Goal: Complete application form

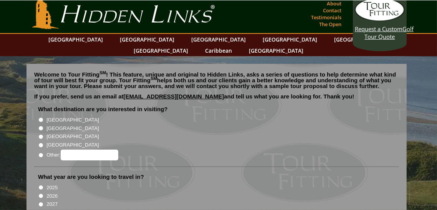
scroll to position [4, 0]
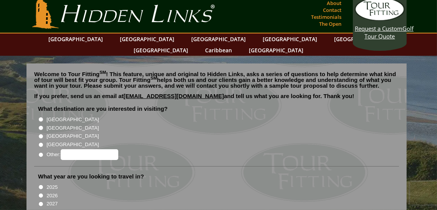
click at [41, 125] on input "[GEOGRAPHIC_DATA]" at bounding box center [40, 127] width 5 height 5
radio input "true"
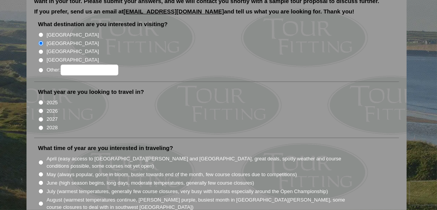
scroll to position [89, 0]
click at [43, 116] on input "2027" at bounding box center [40, 118] width 5 height 5
radio input "true"
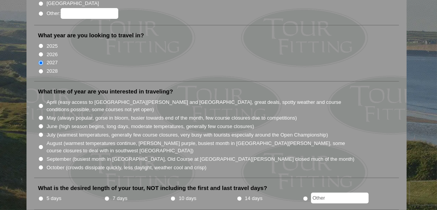
scroll to position [146, 0]
click at [43, 132] on input "July (warmest temperatures, generally few course closures, very busy with touri…" at bounding box center [40, 134] width 5 height 5
radio input "true"
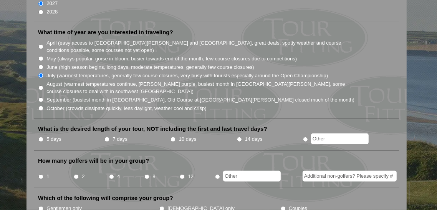
scroll to position [205, 0]
click at [242, 136] on input "14 days" at bounding box center [239, 138] width 5 height 5
radio input "true"
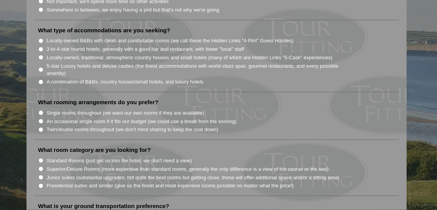
scroll to position [642, 0]
click at [42, 109] on input "Single rooms throughout (we want our own rooms if they are available)" at bounding box center [40, 111] width 5 height 5
radio input "true"
click at [43, 54] on input "Locally-owned, traditional, atmospheric country houses and small hotels (many o…" at bounding box center [40, 56] width 5 height 5
radio input "true"
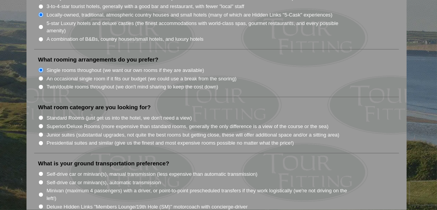
scroll to position [685, 0]
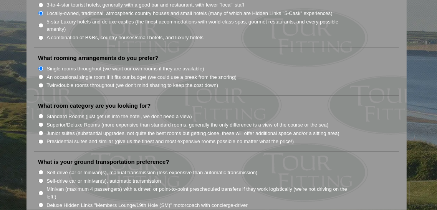
click at [43, 114] on input "Standard Rooms (just get us into the hotel, we don't need a view)" at bounding box center [40, 116] width 5 height 5
radio input "true"
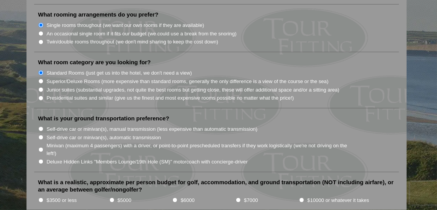
scroll to position [729, 0]
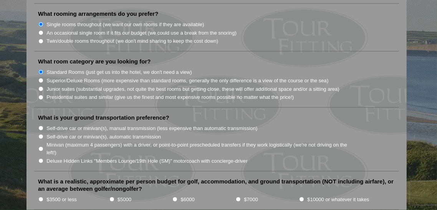
click at [311, 124] on li "Self-drive car or minivan(s), manual transmission (less expensive than automati…" at bounding box center [219, 128] width 363 height 8
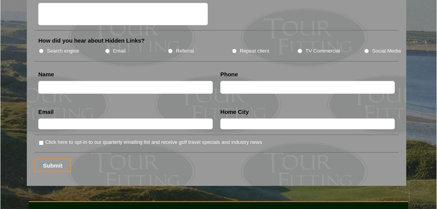
scroll to position [1035, 0]
